Goal: Transaction & Acquisition: Purchase product/service

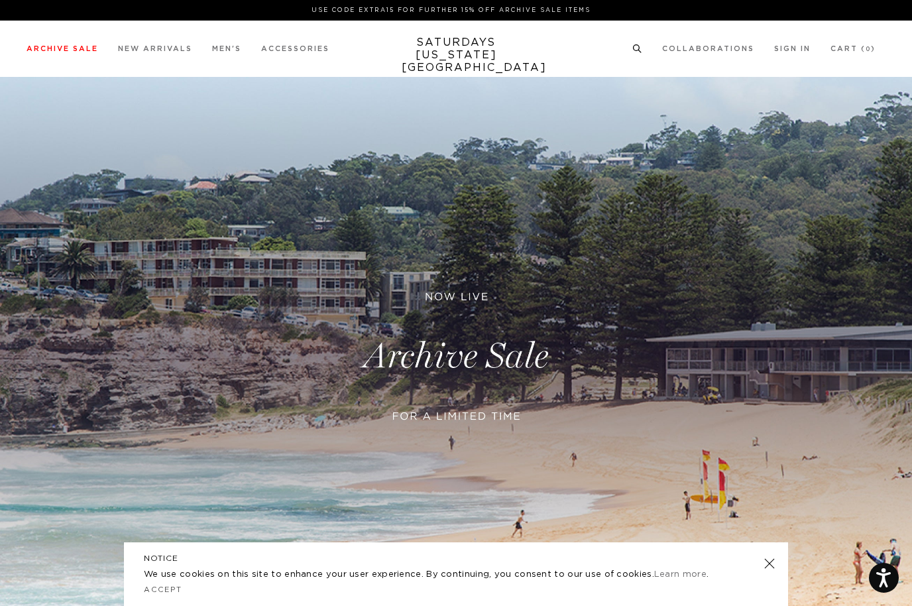
click at [42, 113] on link "Tees" at bounding box center [35, 113] width 17 height 7
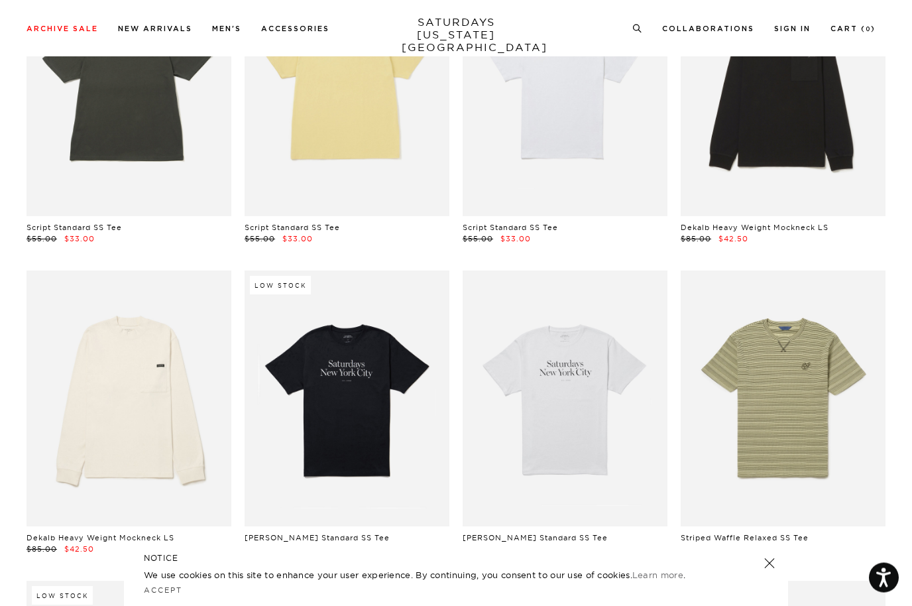
scroll to position [243, 0]
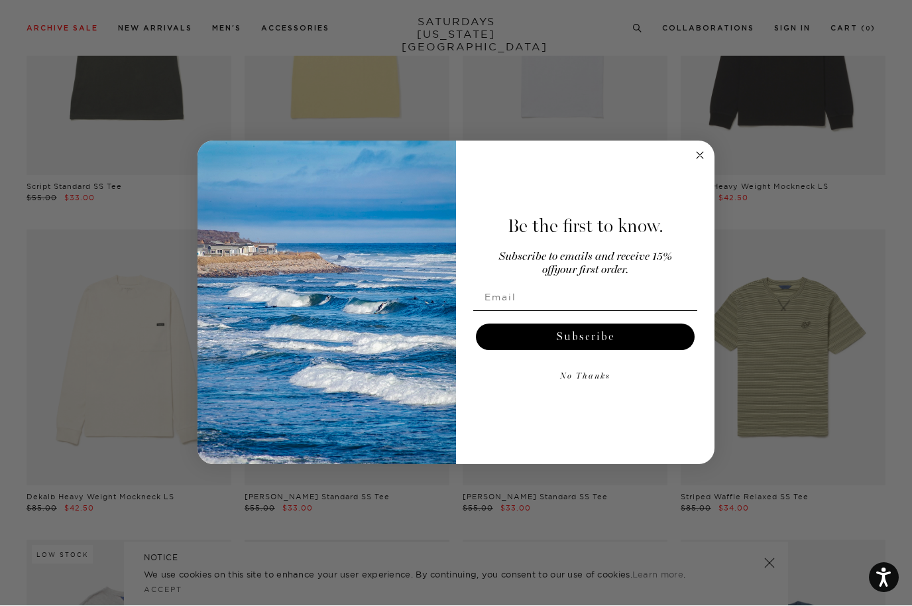
click at [702, 159] on icon "Close dialog" at bounding box center [700, 155] width 7 height 7
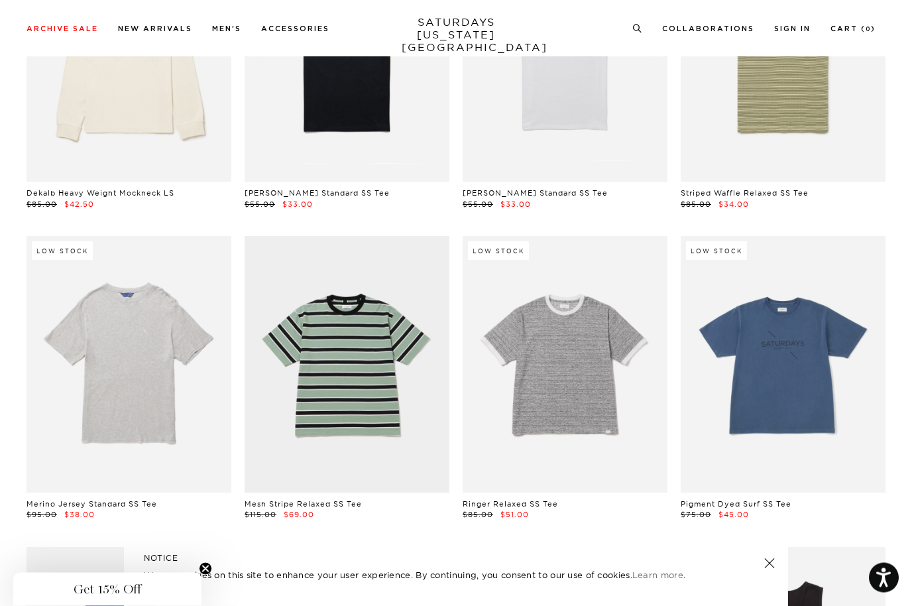
scroll to position [554, 0]
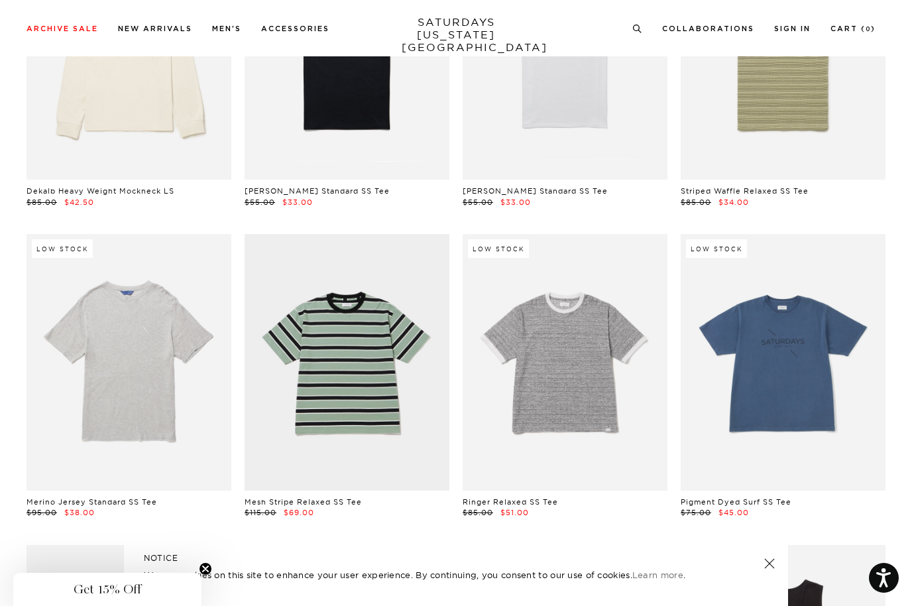
click at [820, 369] on link at bounding box center [783, 362] width 205 height 256
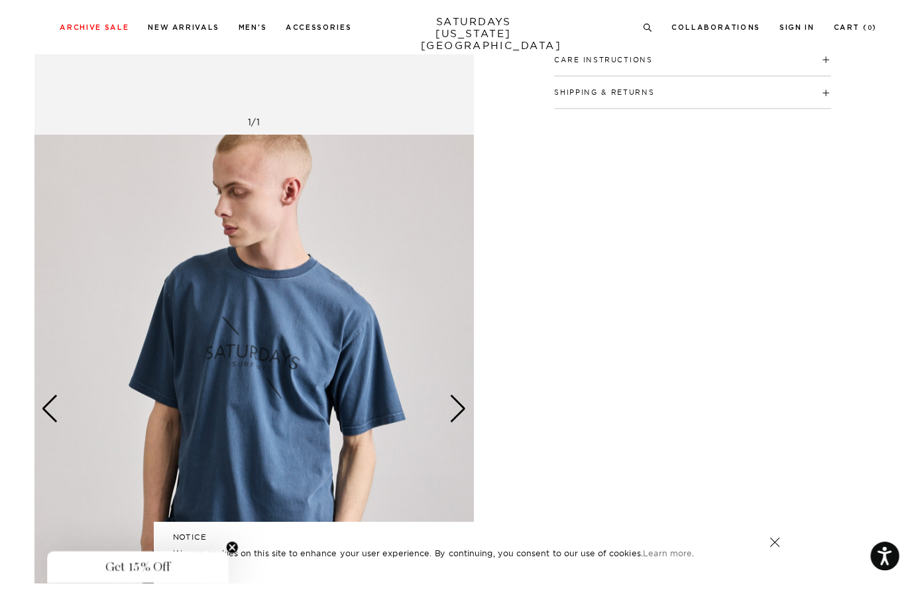
scroll to position [561, 0]
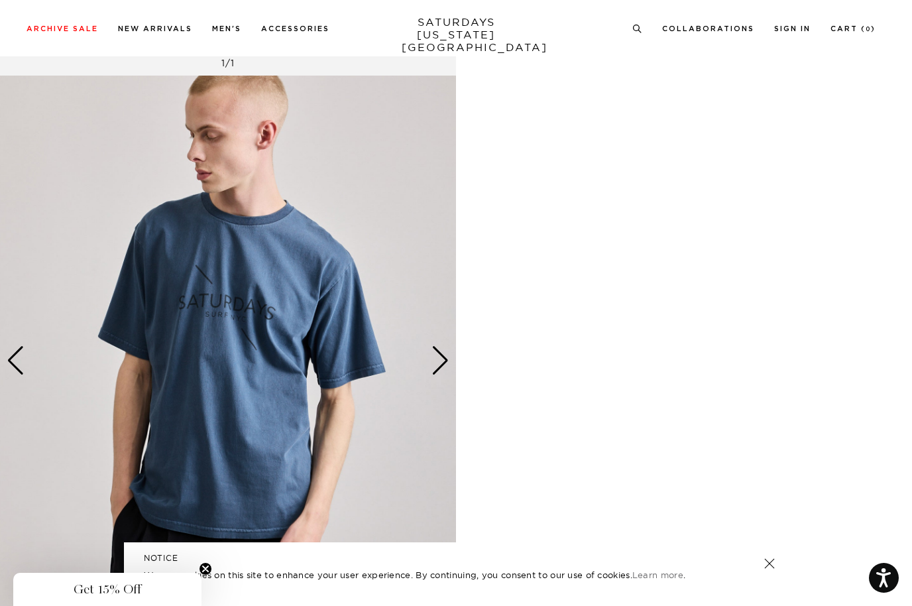
click at [272, 360] on img at bounding box center [228, 361] width 456 height 570
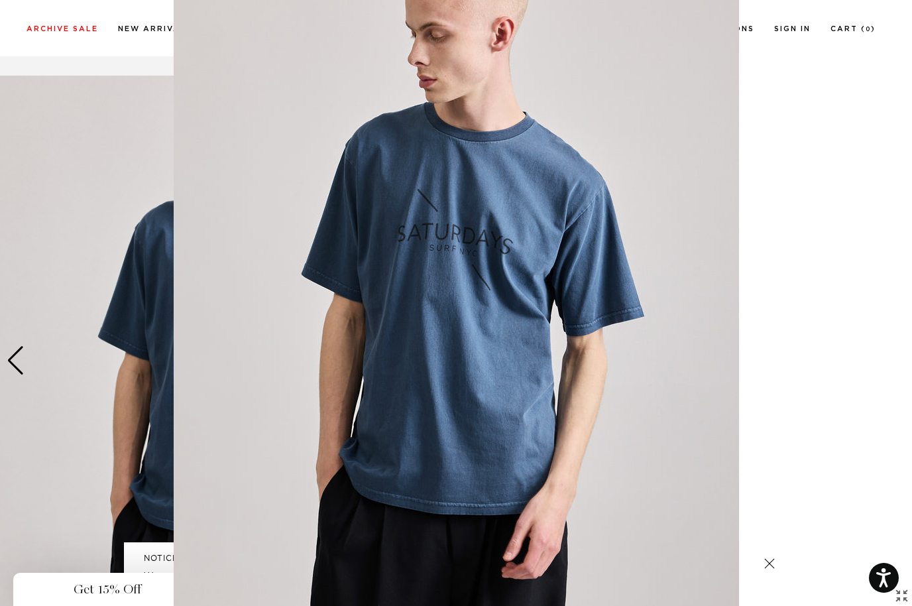
click at [554, 337] on img at bounding box center [456, 303] width 565 height 679
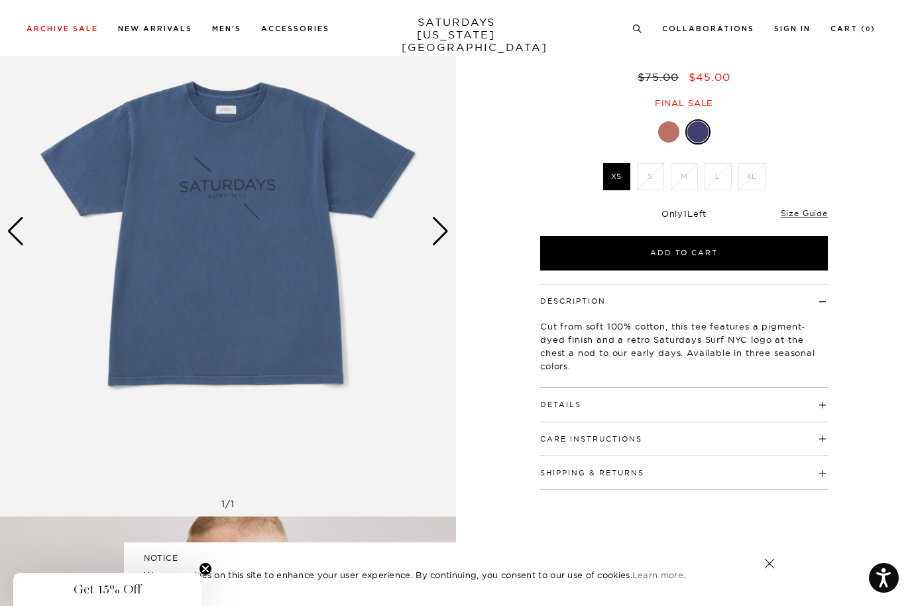
scroll to position [0, 0]
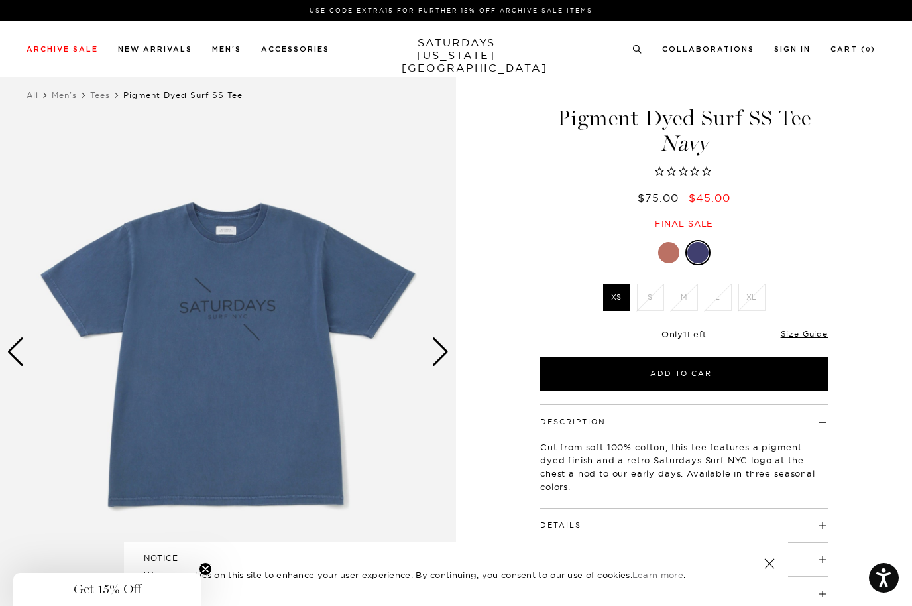
click at [618, 302] on label "XS" at bounding box center [616, 297] width 27 height 27
click at [0, 0] on input "XS" at bounding box center [0, 0] width 0 height 0
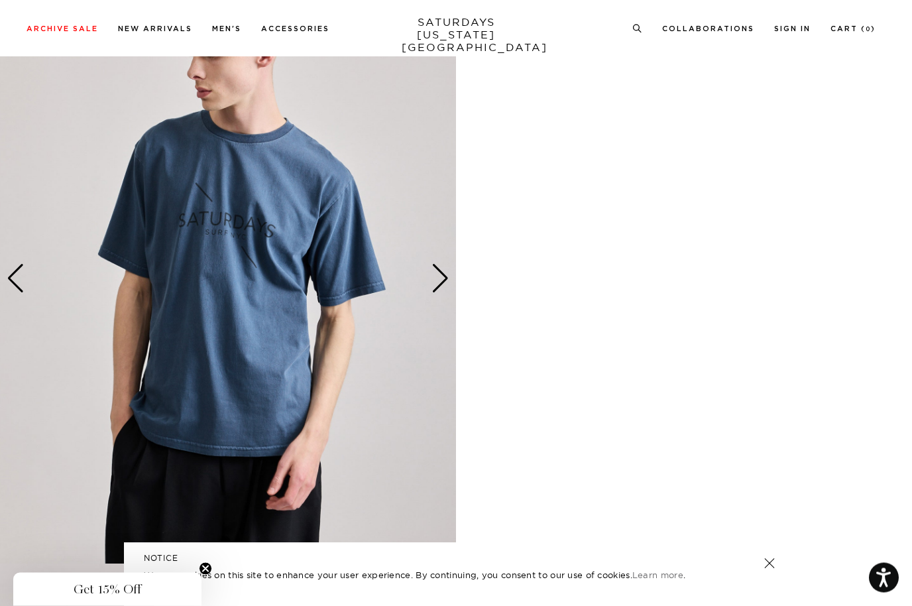
scroll to position [668, 0]
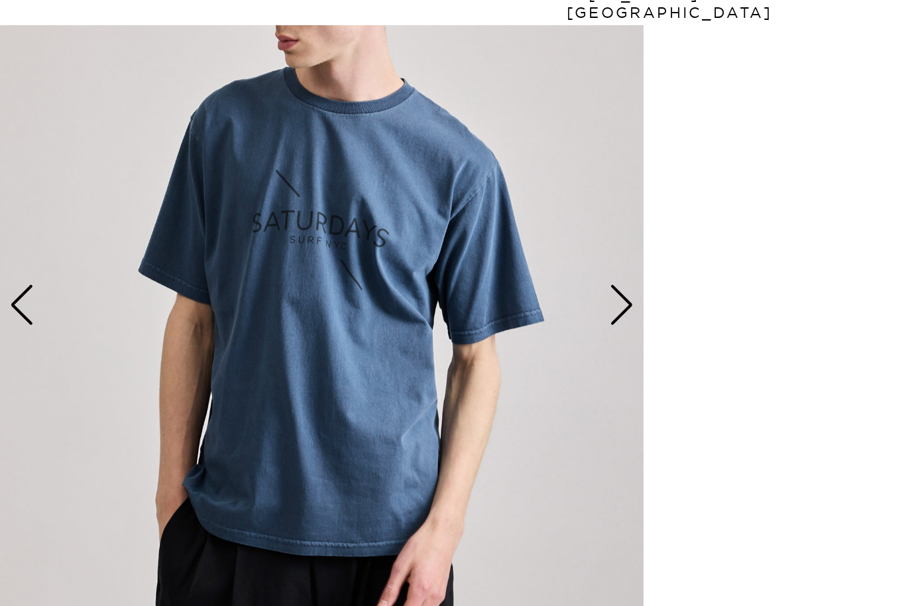
click at [437, 240] on div "Next slide" at bounding box center [441, 254] width 18 height 29
click at [440, 240] on div "Next slide" at bounding box center [441, 254] width 18 height 29
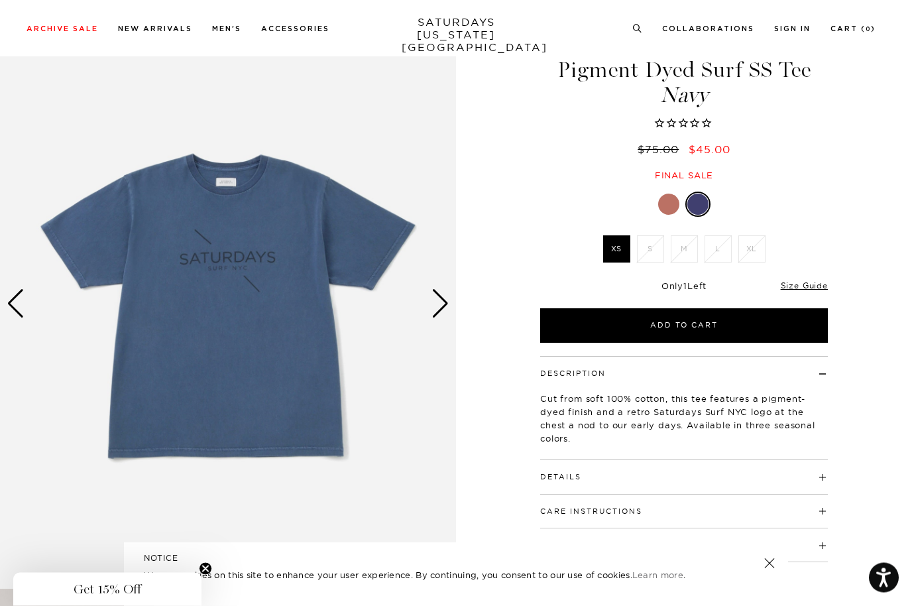
scroll to position [43, 0]
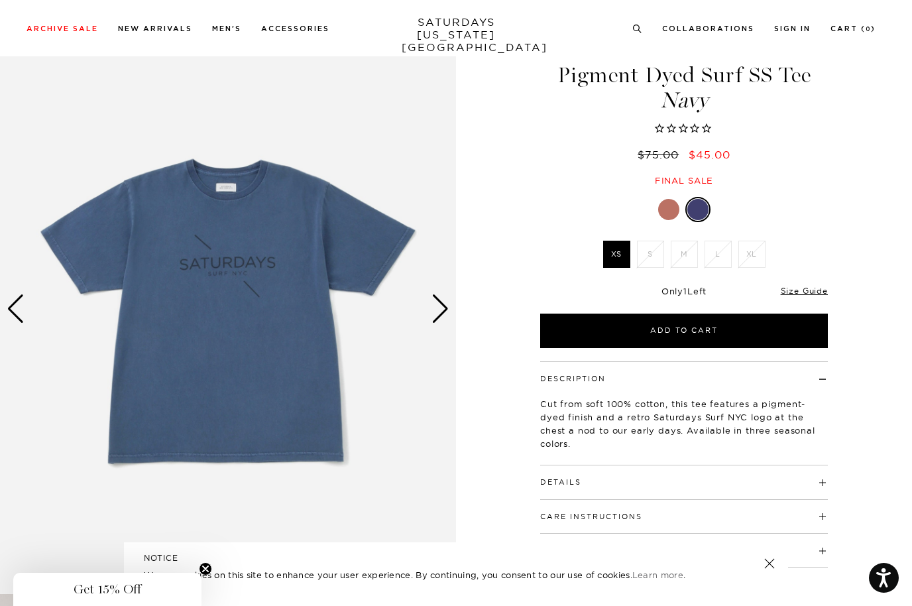
click at [666, 211] on div at bounding box center [668, 209] width 21 height 21
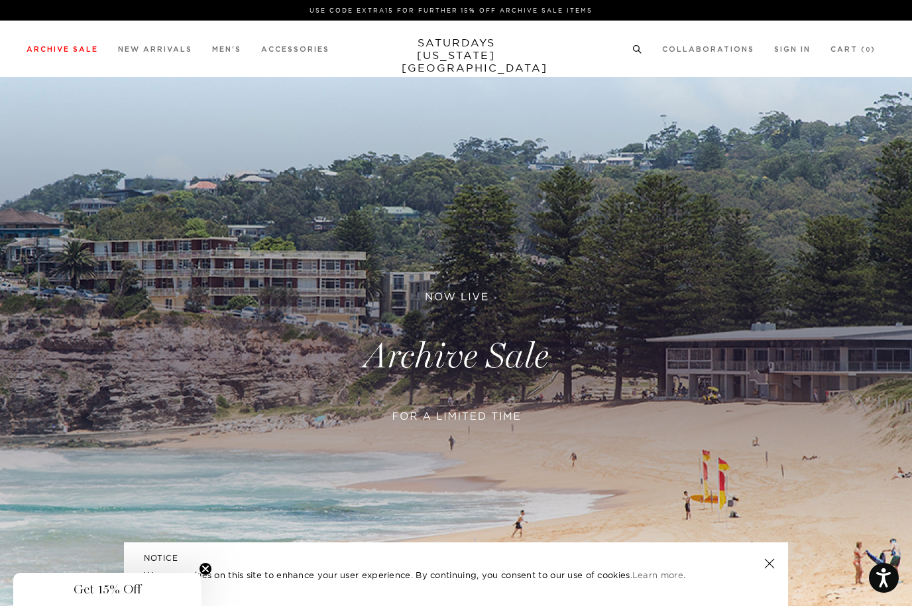
click at [36, 116] on link "Tees" at bounding box center [35, 113] width 17 height 9
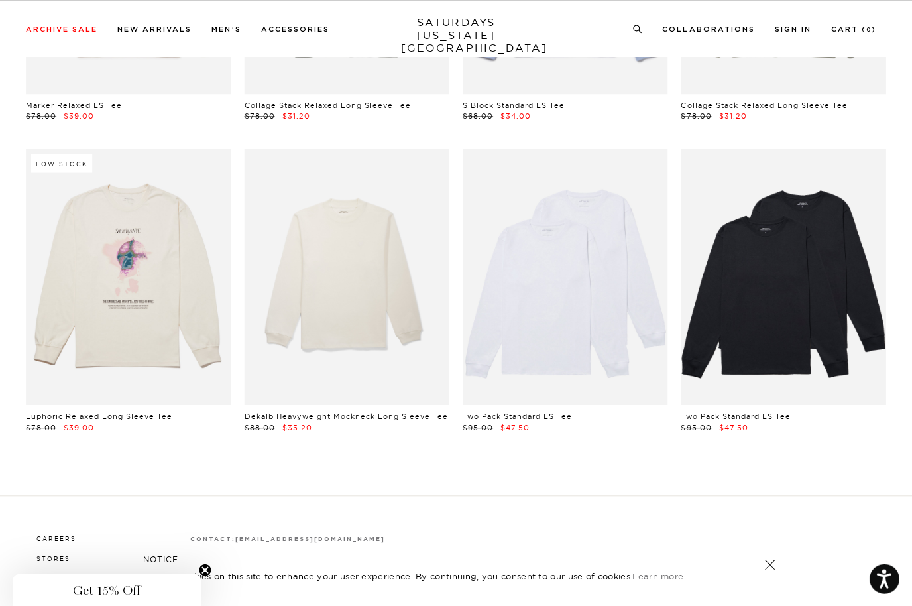
scroll to position [3743, 0]
